Goal: Transaction & Acquisition: Obtain resource

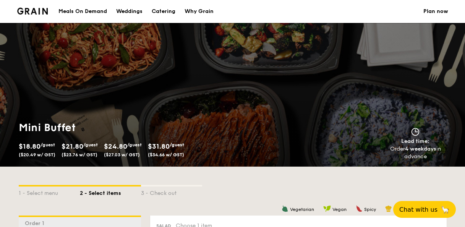
click at [164, 10] on div "Catering" at bounding box center [164, 11] width 24 height 23
select select
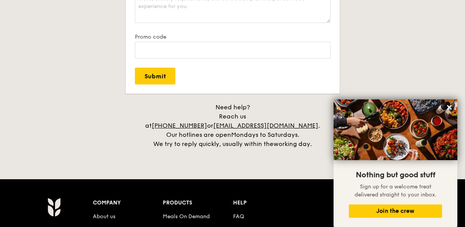
scroll to position [1530, 0]
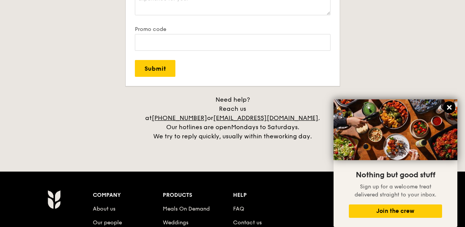
click at [447, 107] on icon at bounding box center [449, 107] width 7 height 7
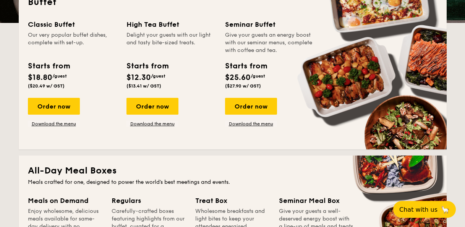
scroll to position [0, 0]
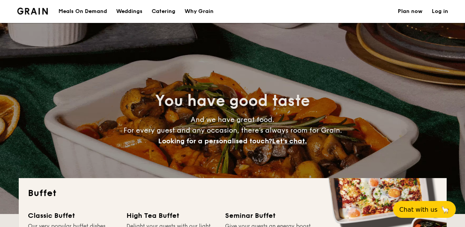
drag, startPoint x: 95, startPoint y: 10, endPoint x: 90, endPoint y: 10, distance: 5.0
click at [90, 10] on div "Meals On Demand" at bounding box center [83, 11] width 49 height 23
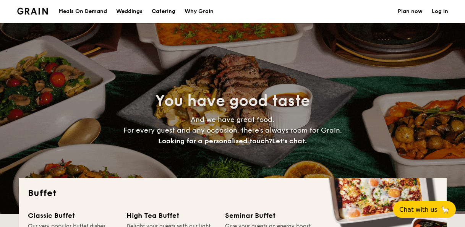
select select
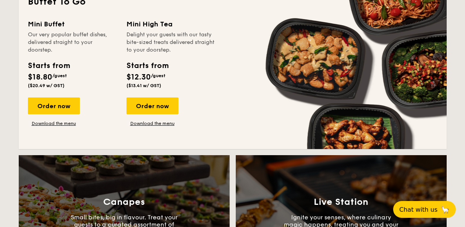
scroll to position [535, 0]
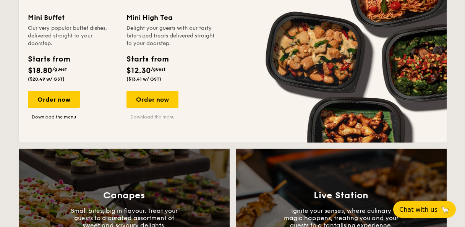
click at [169, 116] on link "Download the menu" at bounding box center [153, 117] width 52 height 6
